Goal: Use online tool/utility: Utilize a website feature to perform a specific function

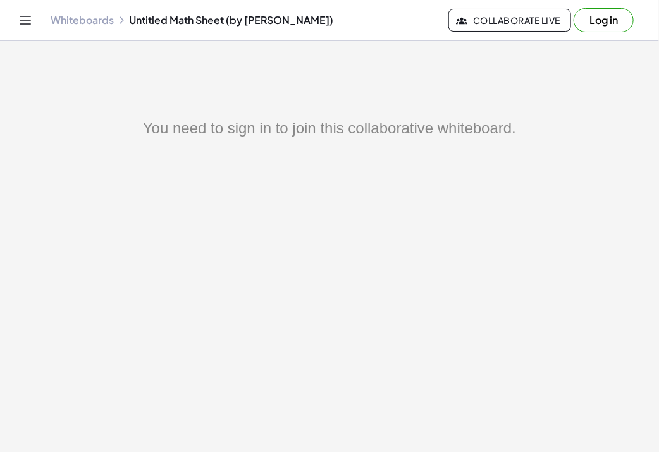
click at [456, 101] on main "You need to sign in to join this collaborative whiteboard." at bounding box center [329, 226] width 659 height 452
click at [561, 22] on button "Collaborate Live" at bounding box center [510, 20] width 123 height 23
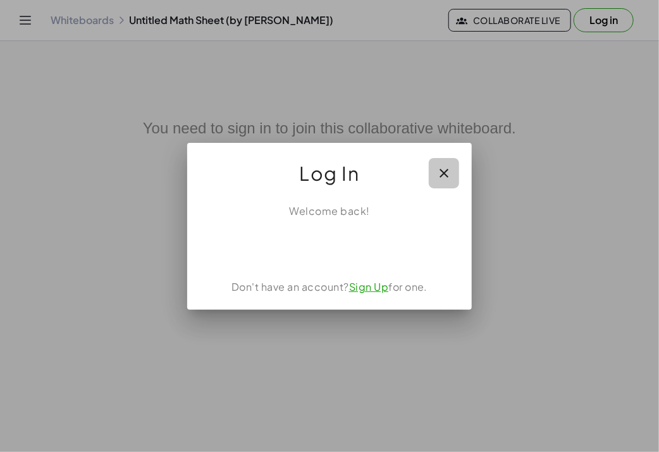
click at [445, 172] on icon "button" at bounding box center [444, 173] width 15 height 15
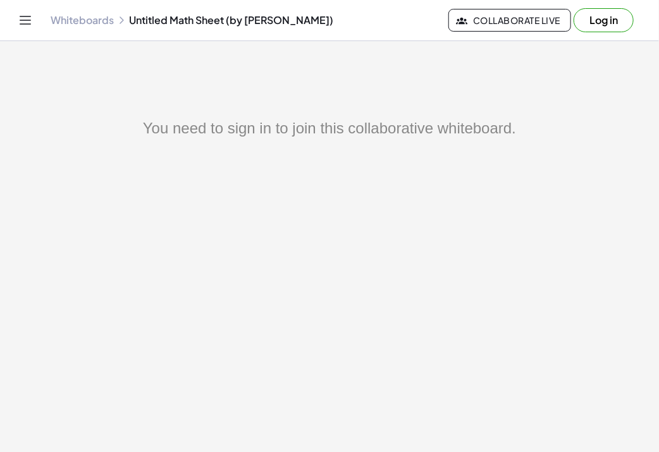
click at [616, 24] on button "Log in" at bounding box center [604, 20] width 60 height 24
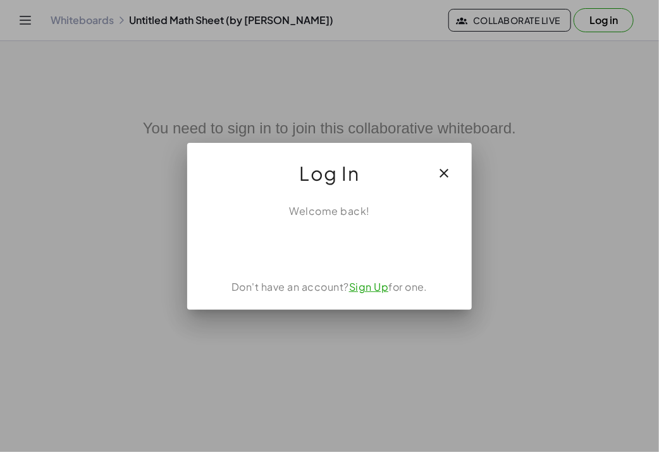
click at [455, 168] on button "button" at bounding box center [444, 173] width 30 height 30
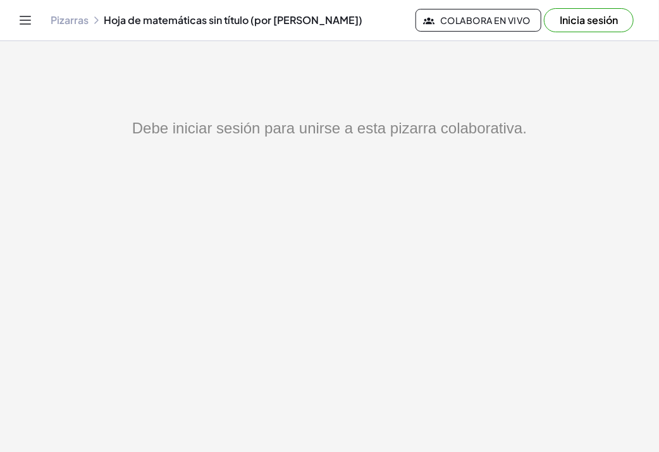
click at [350, 132] on div "Debe iniciar sesión para unirse a esta pizarra colaborativa." at bounding box center [329, 128] width 507 height 23
click at [631, 23] on button "Inicia sesión" at bounding box center [589, 20] width 90 height 24
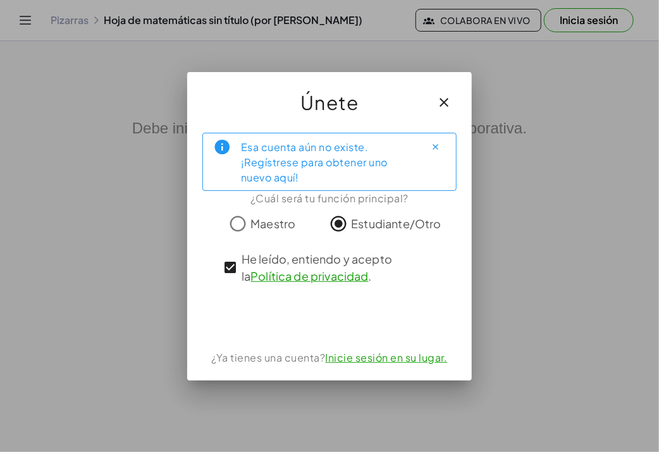
click at [463, 91] on div "Únete" at bounding box center [329, 97] width 285 height 51
click at [448, 97] on icon "button" at bounding box center [444, 102] width 15 height 15
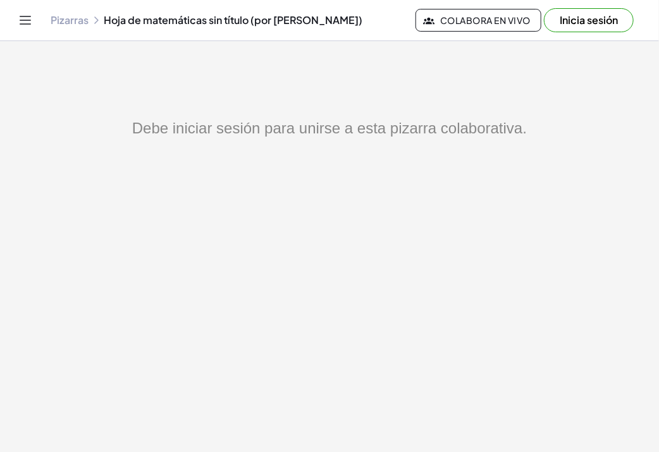
click at [428, 132] on div "Debe iniciar sesión para unirse a esta pizarra colaborativa." at bounding box center [329, 128] width 507 height 23
click at [588, 24] on button "Inicia sesión" at bounding box center [589, 20] width 90 height 24
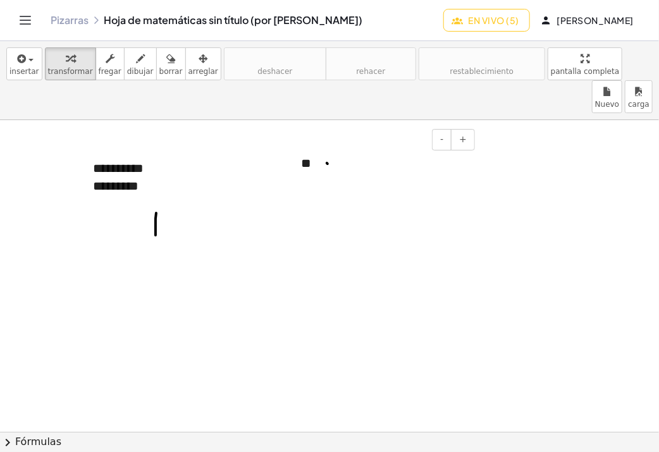
click at [340, 144] on div "**" at bounding box center [383, 164] width 190 height 44
click at [84, 256] on div at bounding box center [329, 401] width 659 height 688
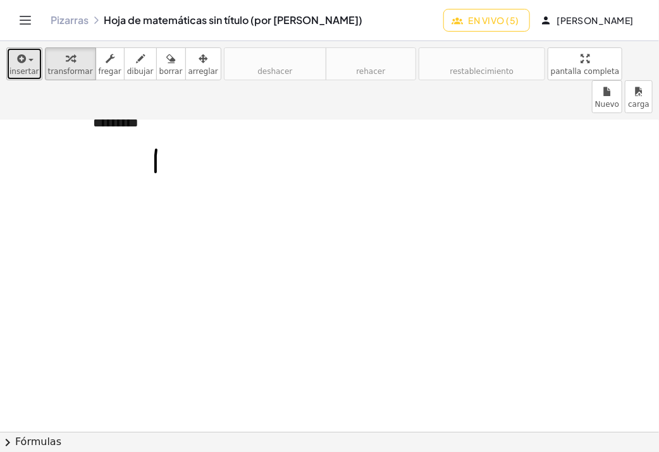
click at [25, 75] on span "insertar" at bounding box center [24, 71] width 30 height 9
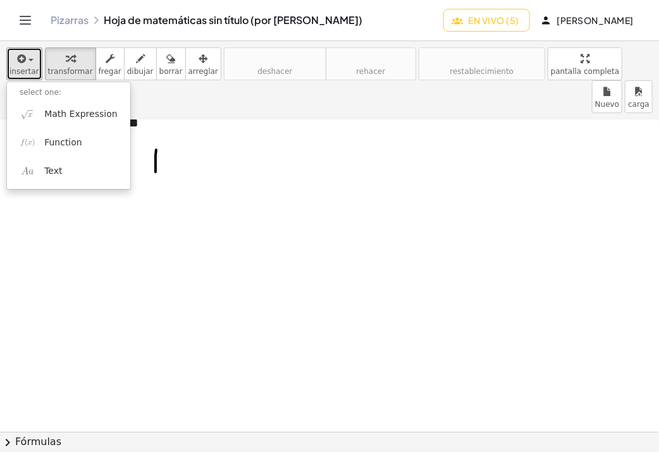
click at [211, 241] on div at bounding box center [329, 401] width 659 height 688
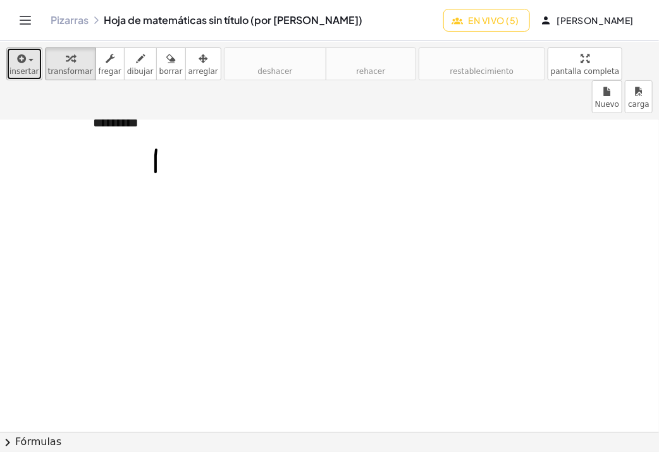
click at [30, 73] on span "insertar" at bounding box center [24, 71] width 30 height 9
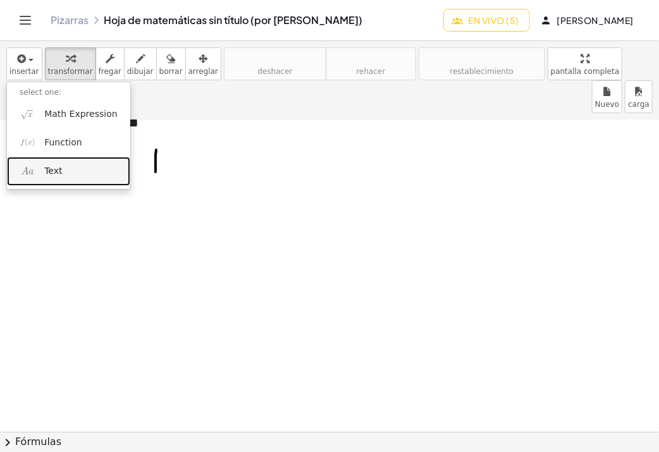
click at [61, 174] on link "Text" at bounding box center [68, 171] width 123 height 28
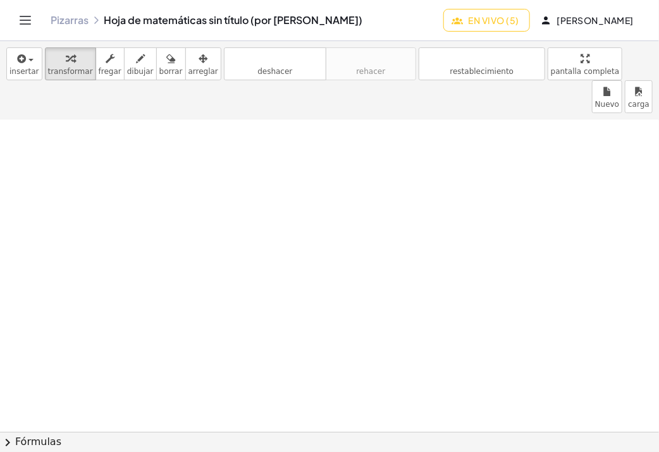
scroll to position [190, 0]
click at [75, 183] on div at bounding box center [329, 274] width 659 height 688
drag, startPoint x: 77, startPoint y: 148, endPoint x: 78, endPoint y: 178, distance: 30.4
click at [78, 178] on div at bounding box center [329, 274] width 659 height 688
click at [23, 72] on span "insertar" at bounding box center [24, 71] width 30 height 9
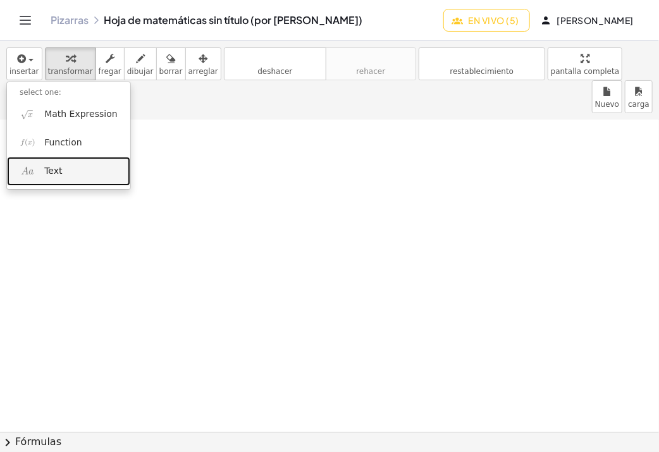
click at [51, 175] on span "Text" at bounding box center [53, 171] width 18 height 13
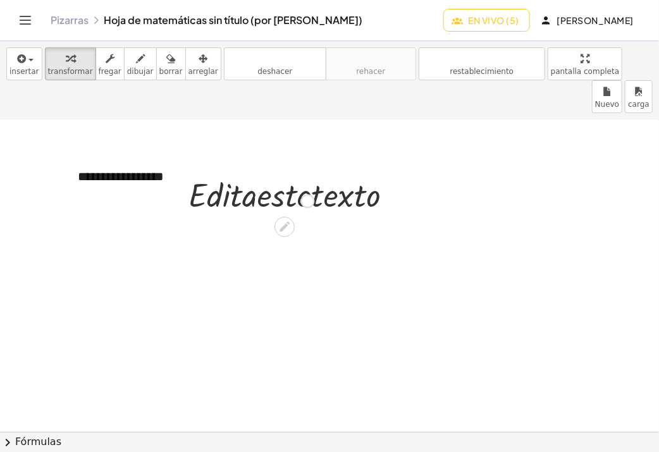
click at [170, 170] on div at bounding box center [179, 194] width 19 height 49
click at [155, 155] on div "**********" at bounding box center [160, 177] width 190 height 44
click at [148, 155] on div "**********" at bounding box center [160, 177] width 190 height 44
click at [159, 155] on div "**********" at bounding box center [160, 177] width 190 height 44
drag, startPoint x: 169, startPoint y: 142, endPoint x: 10, endPoint y: 156, distance: 159.4
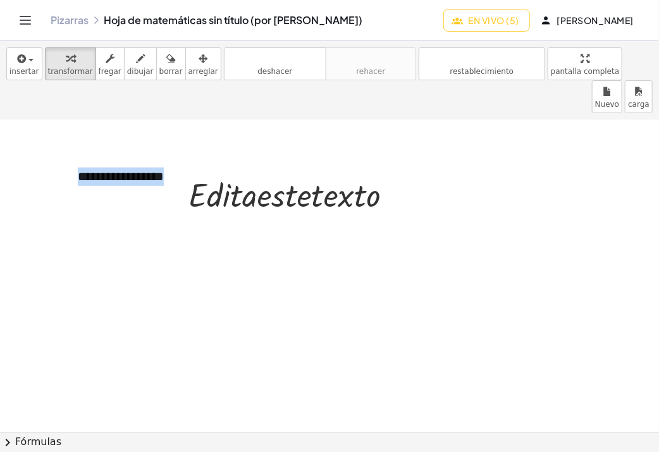
click at [10, 156] on div "**********" at bounding box center [329, 274] width 659 height 688
